Goal: Information Seeking & Learning: Find specific fact

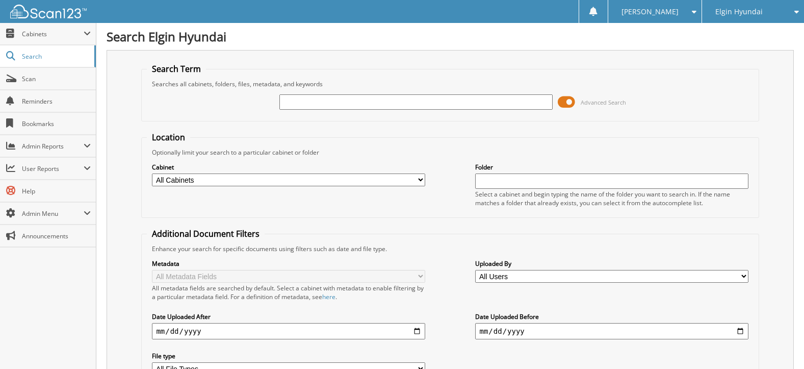
click at [292, 99] on input "text" at bounding box center [415, 101] width 273 height 15
type input "h23229"
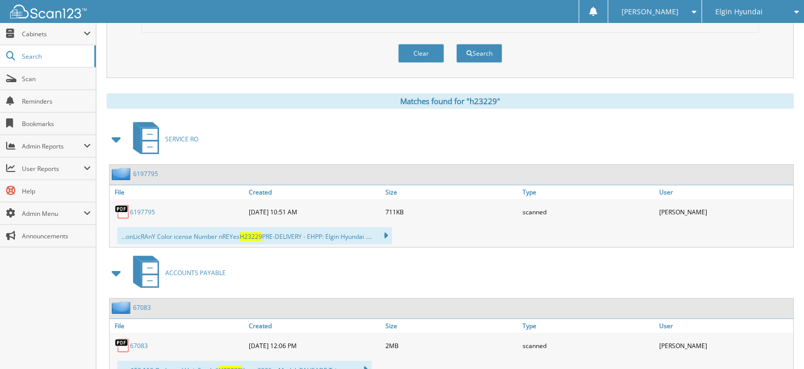
scroll to position [397, 0]
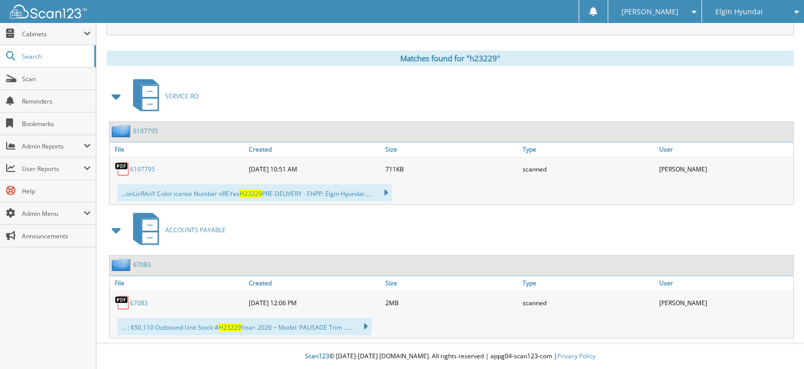
click at [133, 301] on link "67083" at bounding box center [139, 302] width 18 height 9
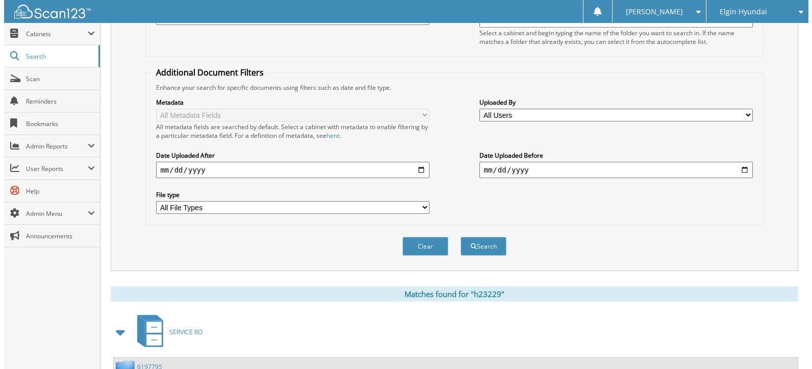
scroll to position [0, 0]
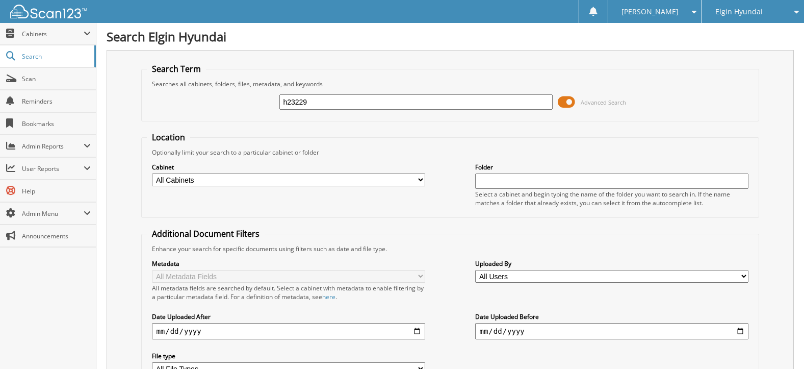
click at [570, 97] on span at bounding box center [566, 101] width 17 height 15
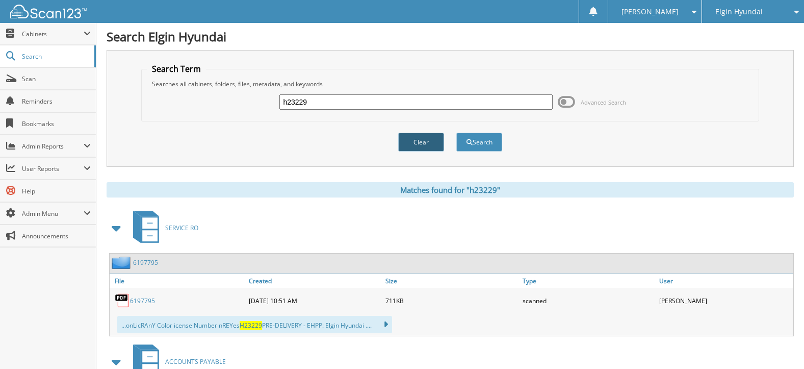
click at [442, 137] on button "Clear" at bounding box center [421, 142] width 46 height 19
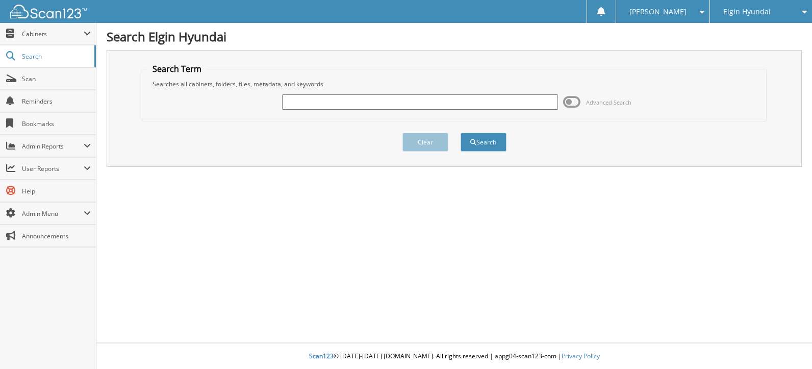
click at [394, 105] on input "text" at bounding box center [420, 101] width 276 height 15
